Goal: Navigation & Orientation: Find specific page/section

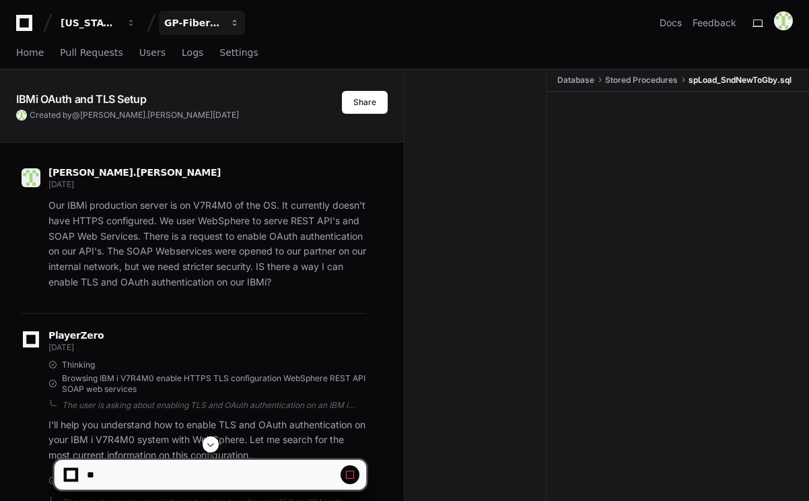
click at [271, 51] on div "Home Pull Requests Users Logs Settings" at bounding box center [404, 53] width 777 height 31
